Goal: Information Seeking & Learning: Find specific fact

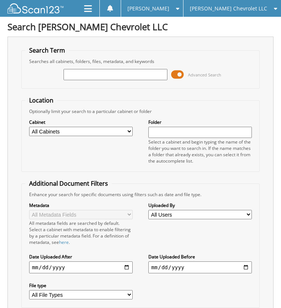
click at [106, 73] on input "text" at bounding box center [115, 74] width 104 height 11
type input "453479"
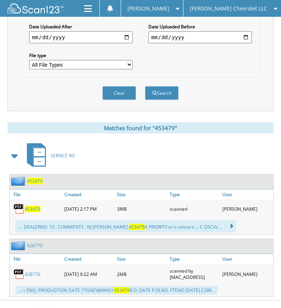
click at [31, 206] on span "453479" at bounding box center [33, 209] width 16 height 6
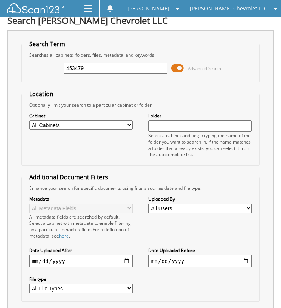
scroll to position [0, 0]
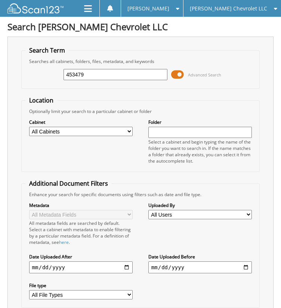
click at [99, 78] on input "453479" at bounding box center [115, 74] width 104 height 11
type input "453516"
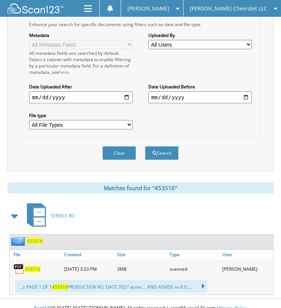
click at [37, 266] on span "453516" at bounding box center [33, 269] width 16 height 6
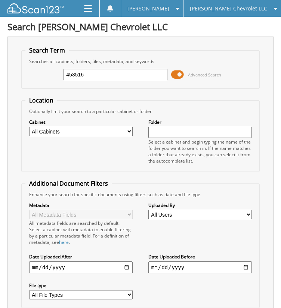
click at [102, 69] on input "453516" at bounding box center [115, 74] width 104 height 11
type input "453382"
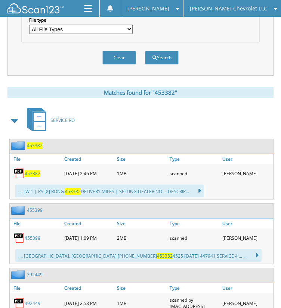
scroll to position [270, 0]
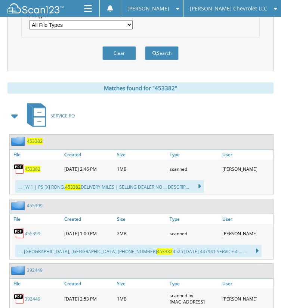
click at [35, 166] on span "453382" at bounding box center [33, 169] width 16 height 6
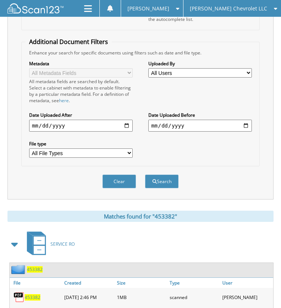
scroll to position [0, 0]
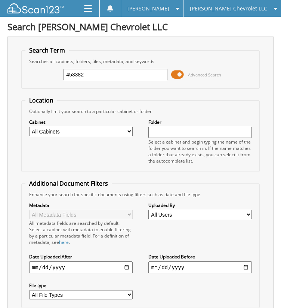
click at [125, 74] on input "453382" at bounding box center [115, 74] width 104 height 11
type input "453305"
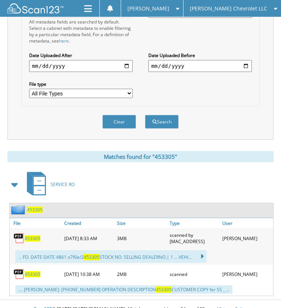
click at [35, 272] on span "453305" at bounding box center [33, 275] width 16 height 6
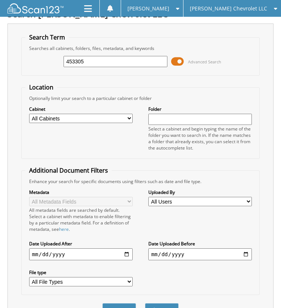
scroll to position [0, 0]
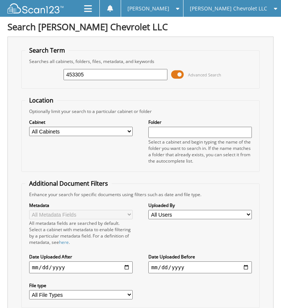
click at [97, 71] on input "453305" at bounding box center [115, 74] width 104 height 11
type input "453308"
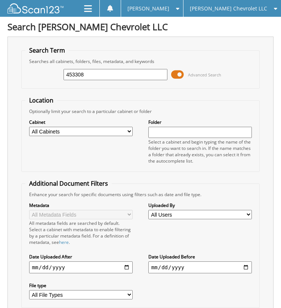
scroll to position [235, 0]
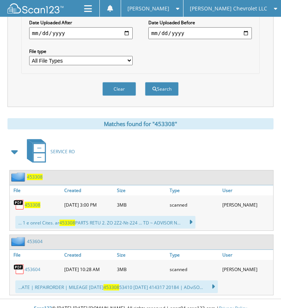
click at [30, 202] on span "453308" at bounding box center [33, 205] width 16 height 6
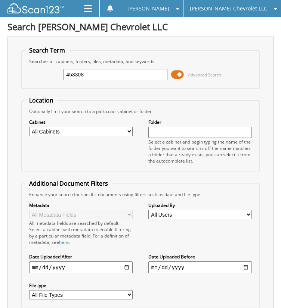
click at [115, 74] on input "453308" at bounding box center [115, 74] width 104 height 11
type input "453297"
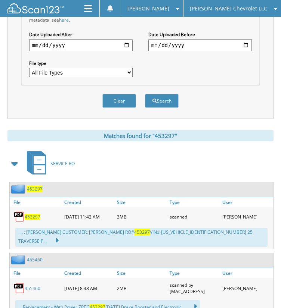
scroll to position [225, 0]
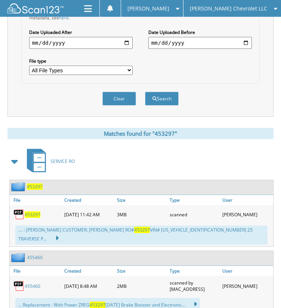
click at [33, 212] on span "453297" at bounding box center [33, 215] width 16 height 6
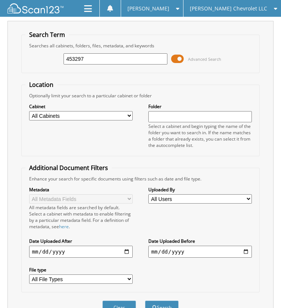
scroll to position [0, 0]
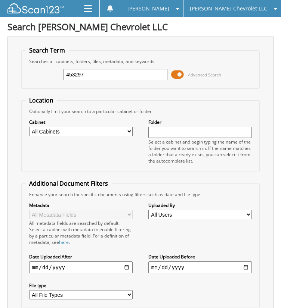
click at [128, 73] on input "453297" at bounding box center [115, 74] width 104 height 11
type input "453288"
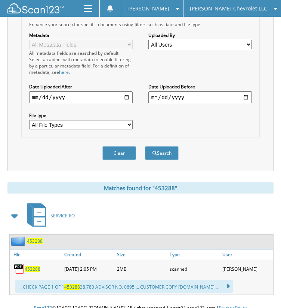
click at [36, 266] on span "453288" at bounding box center [33, 269] width 16 height 6
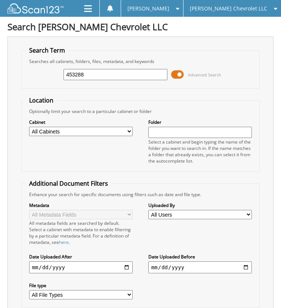
click at [111, 72] on input "453288" at bounding box center [115, 74] width 104 height 11
type input "453254"
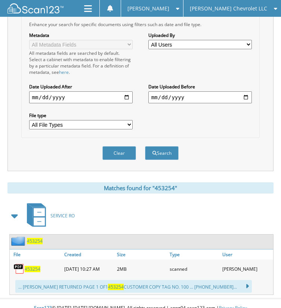
click at [36, 263] on div "453254" at bounding box center [36, 269] width 53 height 15
click at [37, 266] on span "453254" at bounding box center [33, 269] width 16 height 6
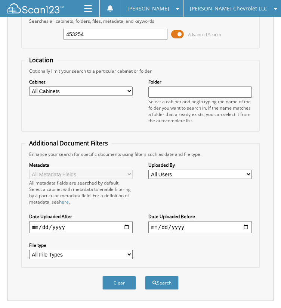
scroll to position [0, 0]
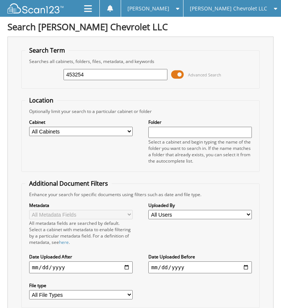
click at [102, 77] on input "453254" at bounding box center [115, 74] width 104 height 11
type input "453247"
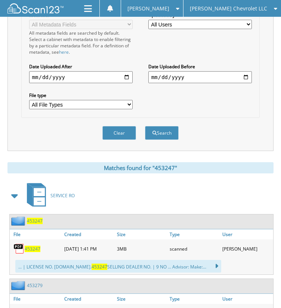
scroll to position [230, 0]
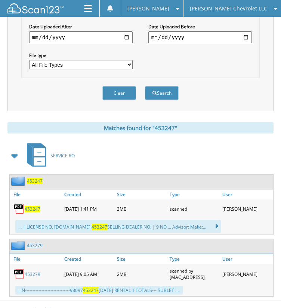
click at [34, 206] on span "453247" at bounding box center [33, 209] width 16 height 6
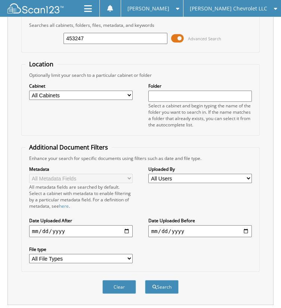
scroll to position [0, 0]
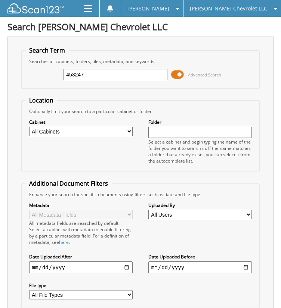
click at [128, 76] on input "453247" at bounding box center [115, 74] width 104 height 11
type input "453275"
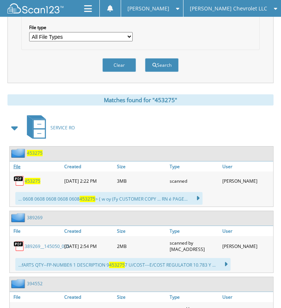
scroll to position [261, 0]
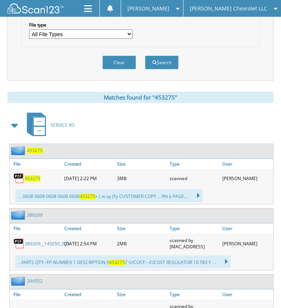
click at [36, 176] on span "453275" at bounding box center [33, 179] width 16 height 6
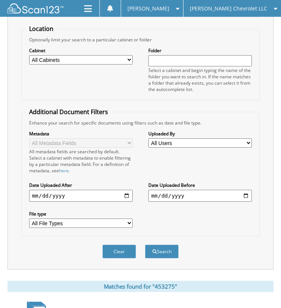
scroll to position [0, 0]
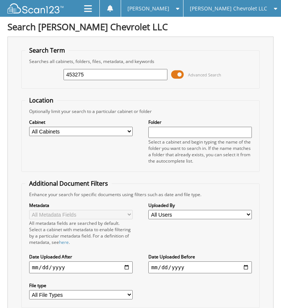
click at [94, 74] on input "453275" at bounding box center [115, 74] width 104 height 11
type input "453201"
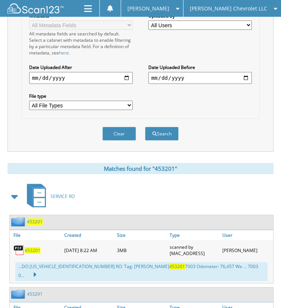
scroll to position [194, 0]
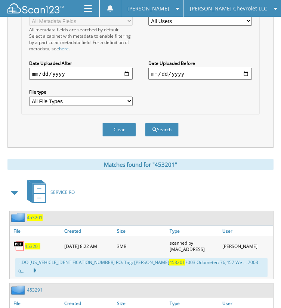
click at [32, 244] on span "453201" at bounding box center [33, 247] width 16 height 6
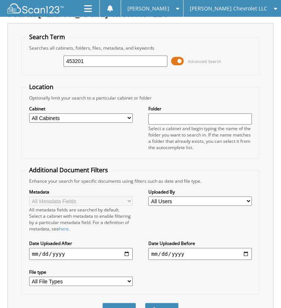
scroll to position [0, 0]
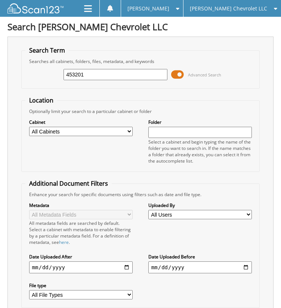
click at [117, 75] on input "453201" at bounding box center [115, 74] width 104 height 11
type input "453236"
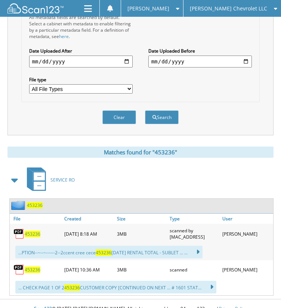
click at [35, 267] on span "453236" at bounding box center [33, 270] width 16 height 6
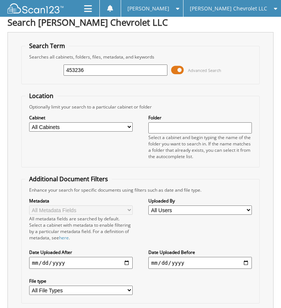
scroll to position [0, 0]
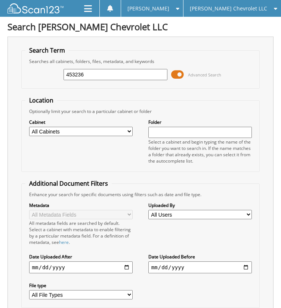
click at [120, 72] on input "453236" at bounding box center [115, 74] width 104 height 11
type input "453229"
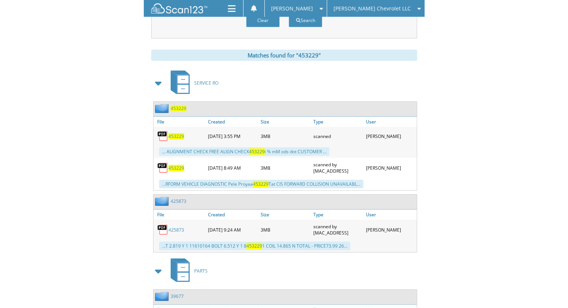
scroll to position [291, 0]
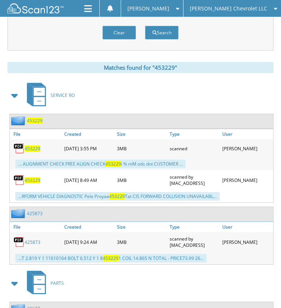
click at [32, 146] on span "453229" at bounding box center [33, 149] width 16 height 6
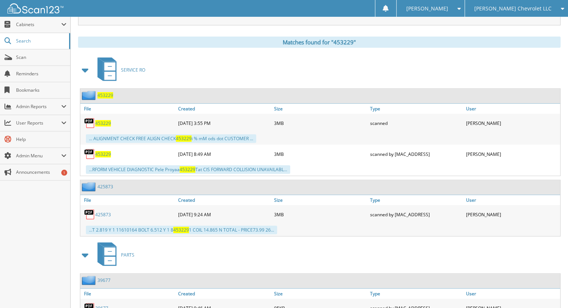
scroll to position [0, 0]
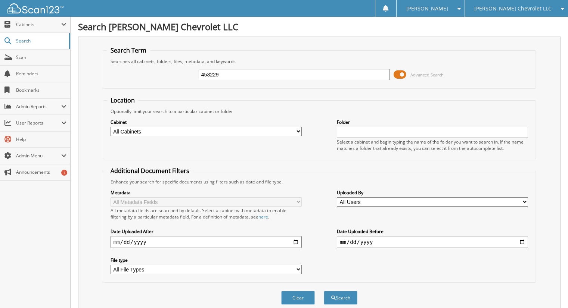
click at [230, 74] on input "453229" at bounding box center [294, 74] width 191 height 11
type input "453224"
click at [280, 291] on button "Search" at bounding box center [341, 298] width 34 height 14
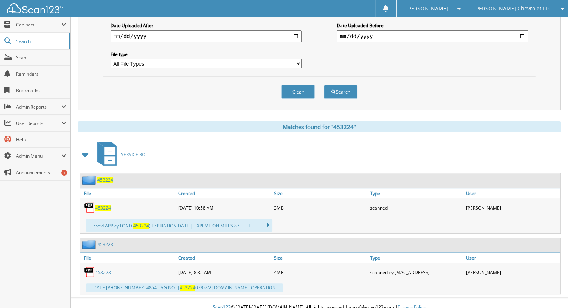
click at [102, 205] on span "453224" at bounding box center [103, 208] width 16 height 6
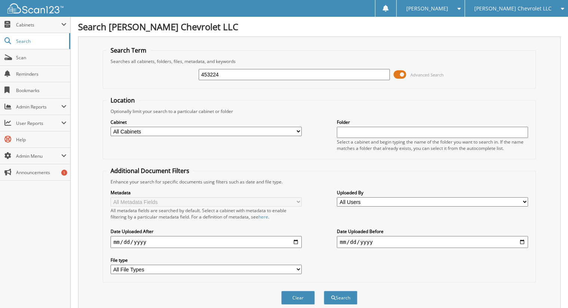
drag, startPoint x: 240, startPoint y: 75, endPoint x: 233, endPoint y: 72, distance: 7.2
click at [233, 72] on input "453224" at bounding box center [294, 74] width 191 height 11
type input "453183"
click at [324, 291] on button "Search" at bounding box center [341, 298] width 34 height 14
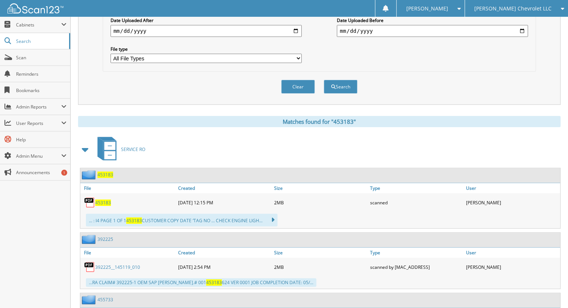
scroll to position [212, 0]
click at [106, 199] on span "453183" at bounding box center [103, 202] width 16 height 6
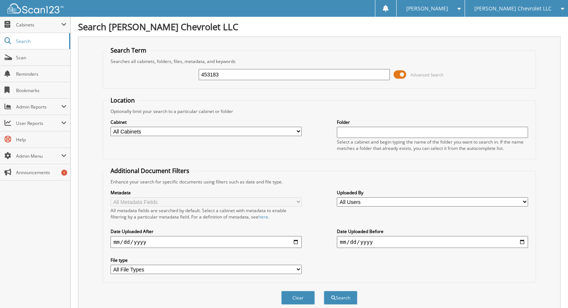
drag, startPoint x: 231, startPoint y: 76, endPoint x: 217, endPoint y: 77, distance: 13.5
click at [217, 77] on input "453183" at bounding box center [294, 74] width 191 height 11
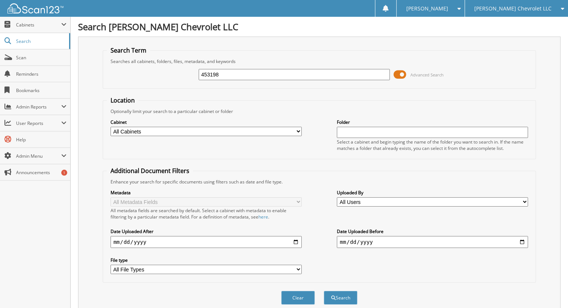
type input "453198"
click at [324, 291] on button "Search" at bounding box center [341, 298] width 34 height 14
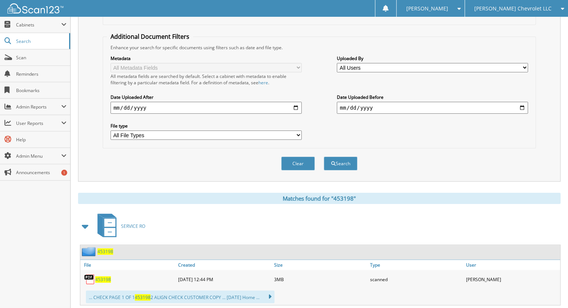
scroll to position [211, 0]
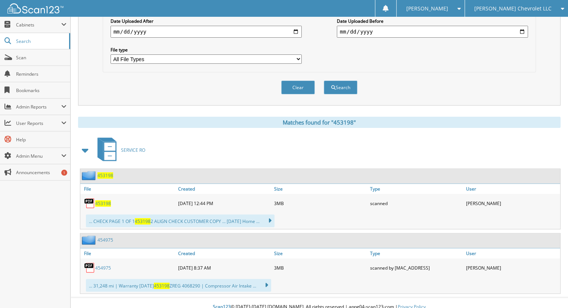
click at [99, 201] on span "453198" at bounding box center [103, 204] width 16 height 6
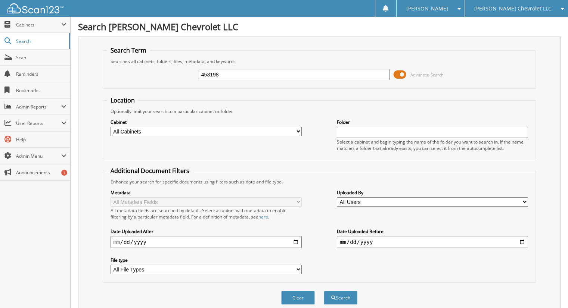
click at [236, 72] on input "453198" at bounding box center [294, 74] width 191 height 11
type input "453216"
click at [324, 291] on button "Search" at bounding box center [341, 298] width 34 height 14
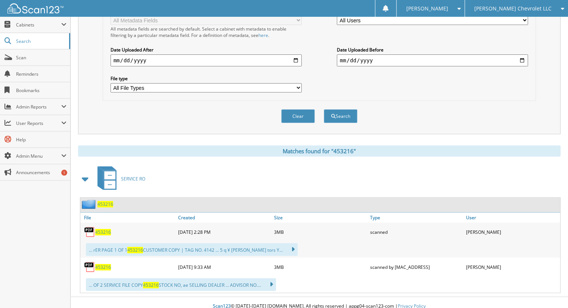
click at [104, 229] on span "453216" at bounding box center [103, 232] width 16 height 6
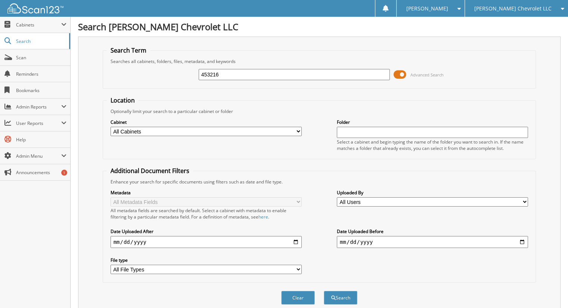
click at [236, 73] on input "453216" at bounding box center [294, 74] width 191 height 11
type input "453139"
click at [324, 291] on button "Search" at bounding box center [341, 298] width 34 height 14
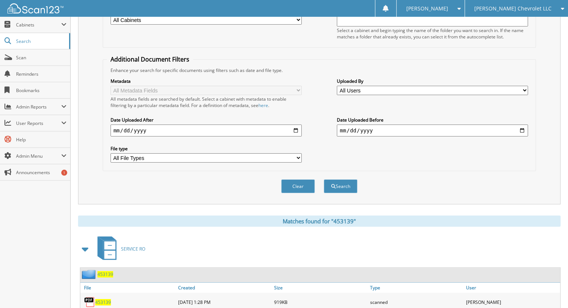
scroll to position [146, 0]
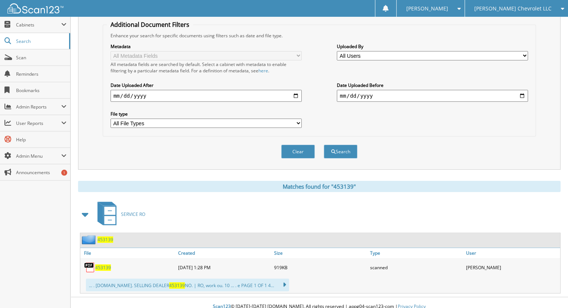
click at [107, 265] on span "453139" at bounding box center [103, 268] width 16 height 6
